Goal: Navigation & Orientation: Go to known website

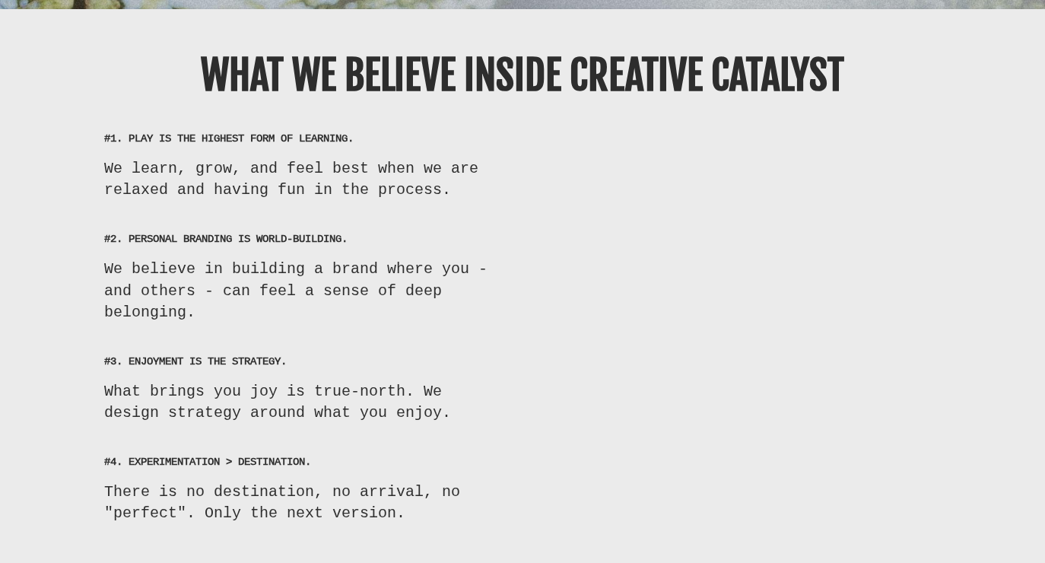
scroll to position [9092, 0]
